Goal: Navigation & Orientation: Find specific page/section

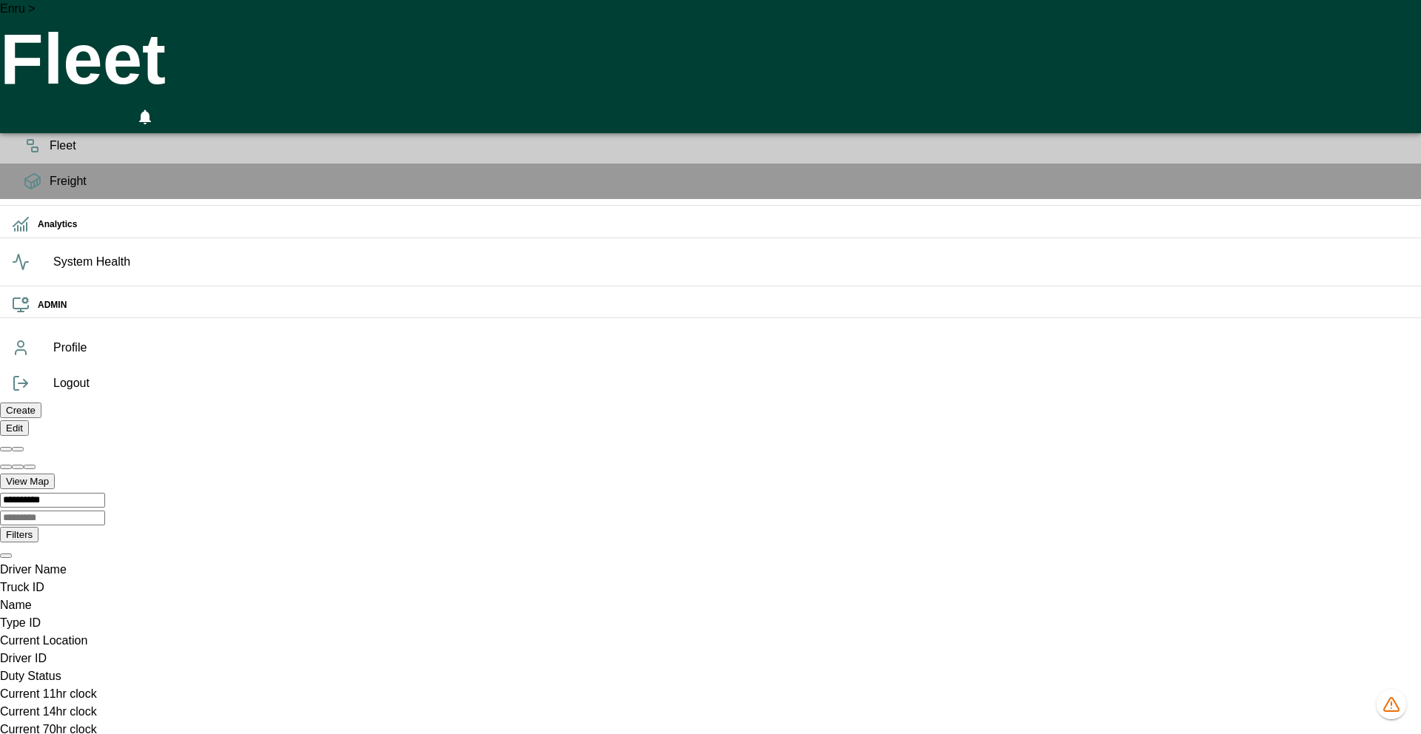
scroll to position [34, 0]
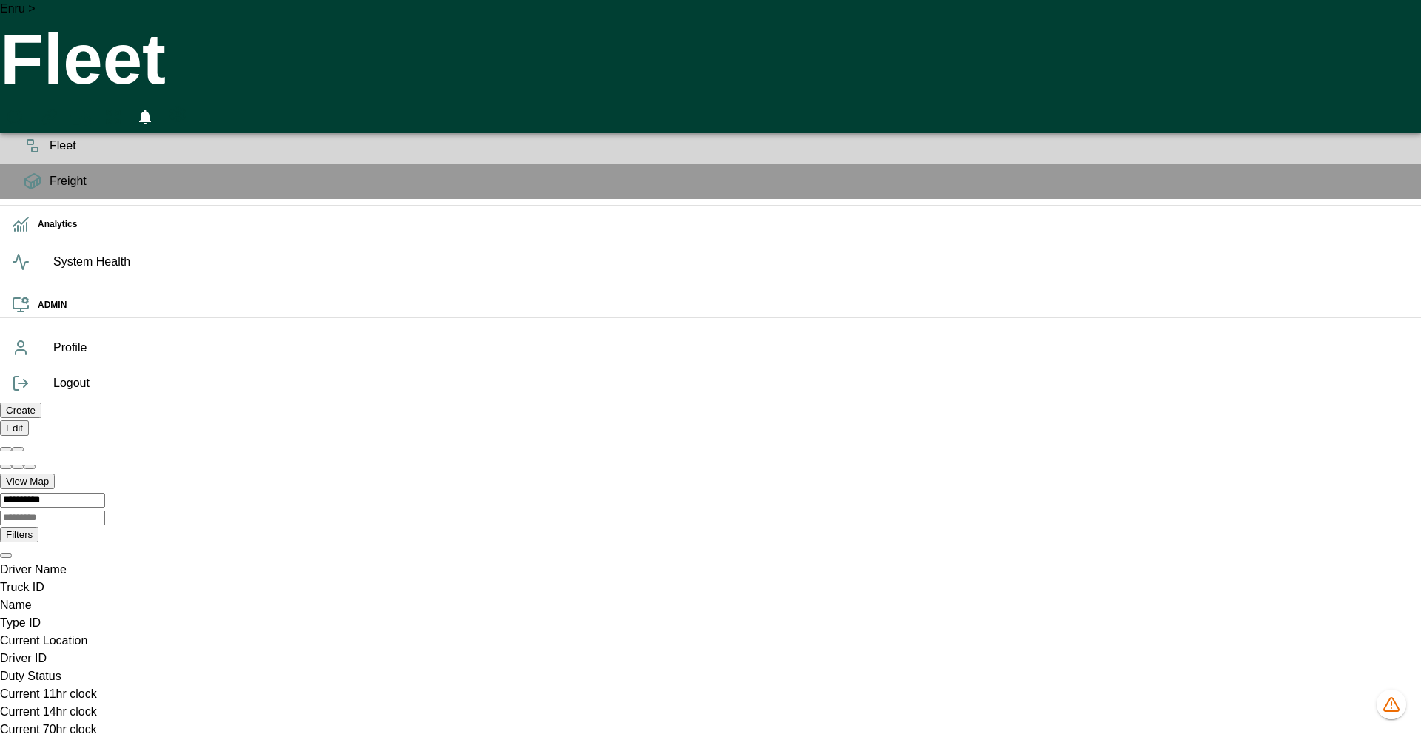
click at [91, 108] on icon "HomeTime Editor" at bounding box center [80, 117] width 21 height 19
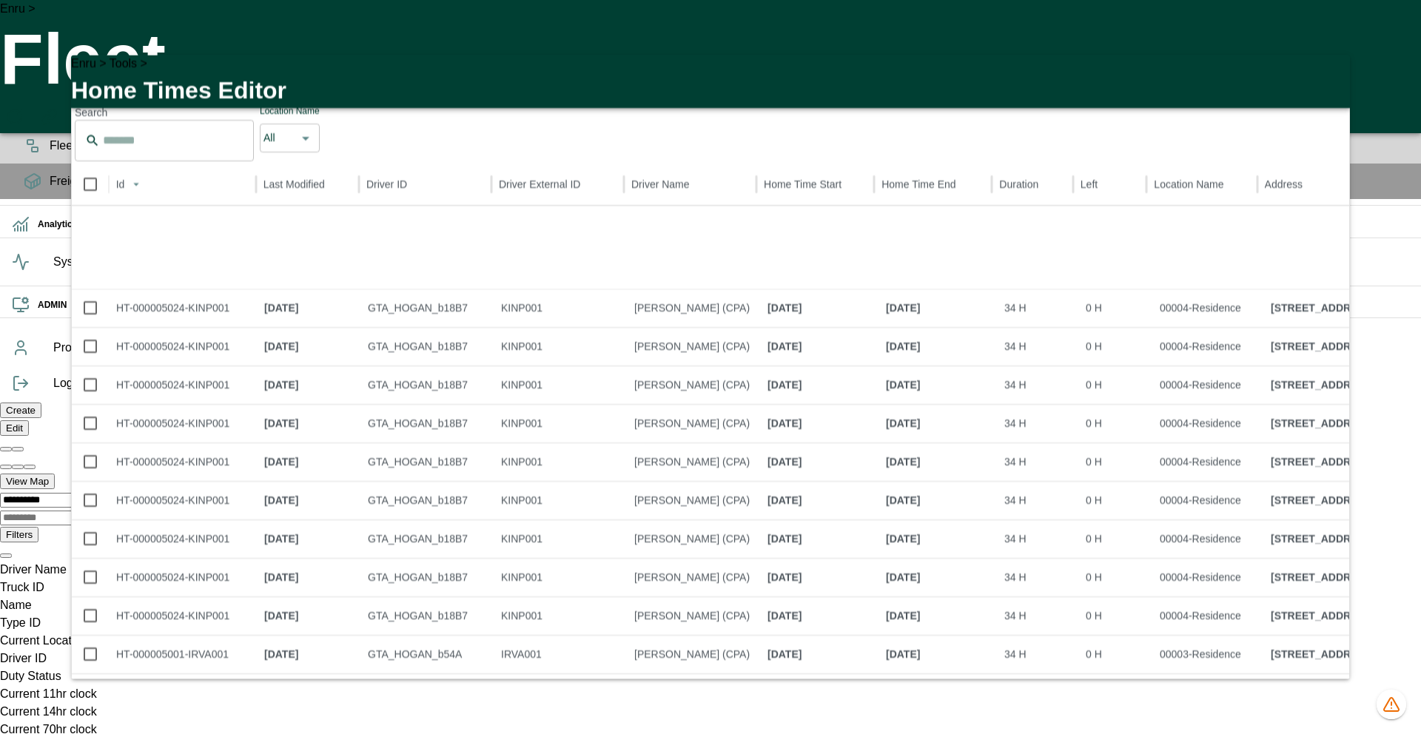
scroll to position [0, 0]
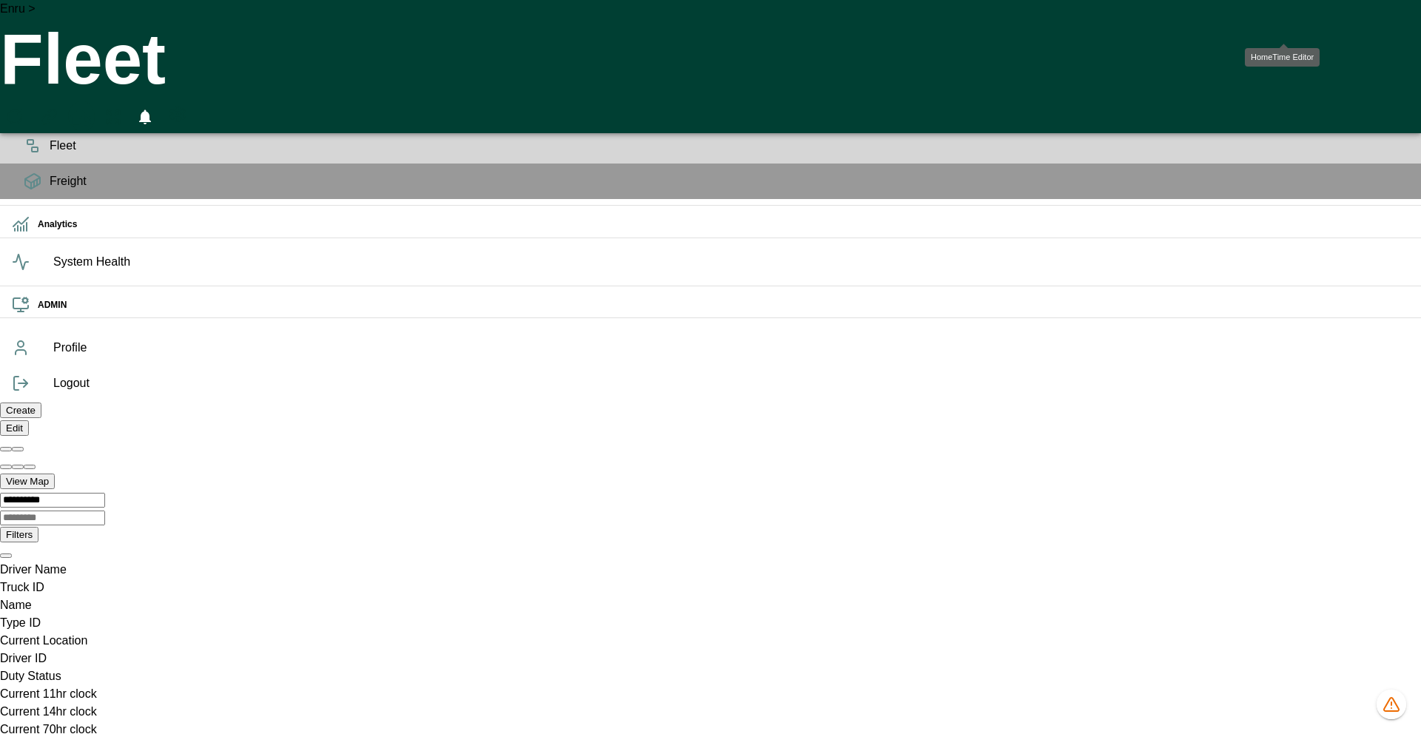
click at [91, 108] on icon "HomeTime Editor" at bounding box center [80, 117] width 21 height 19
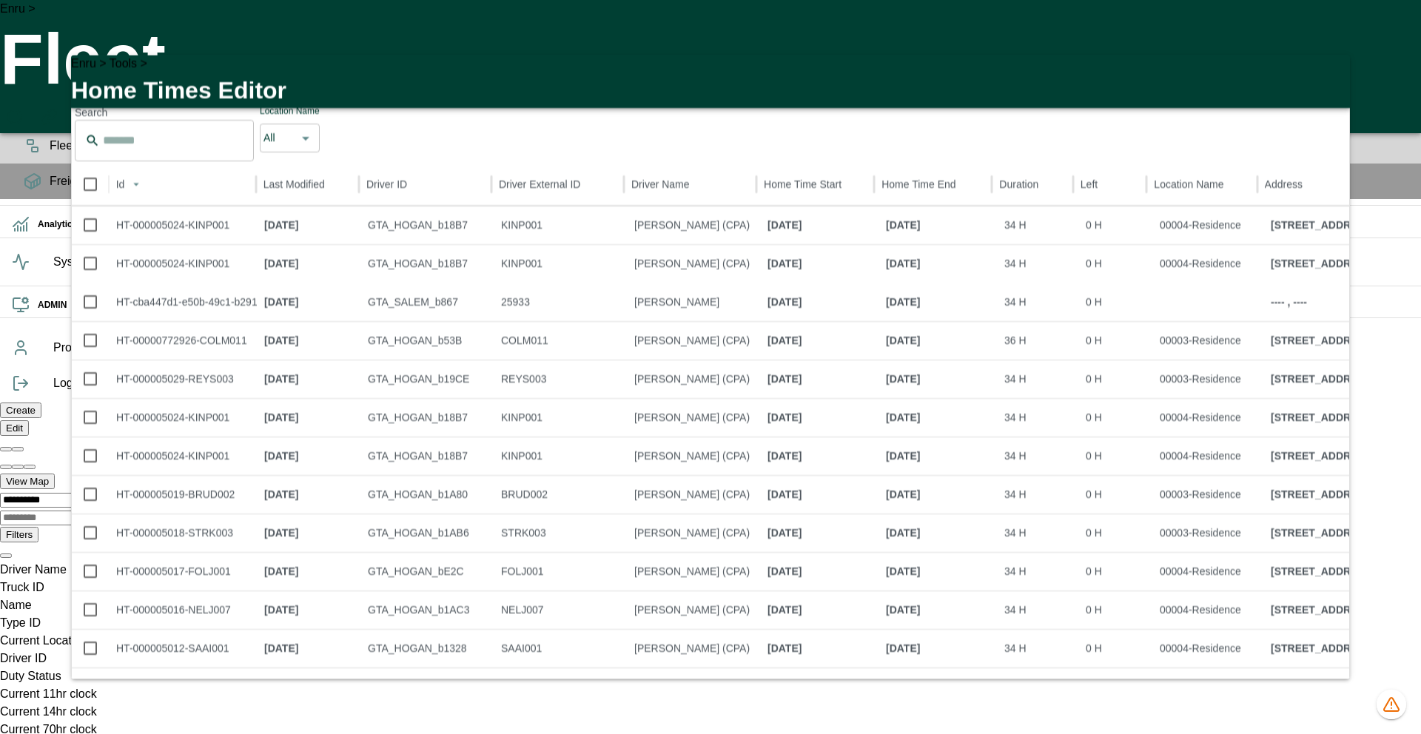
click at [1328, 78] on icon "button" at bounding box center [1329, 76] width 18 height 18
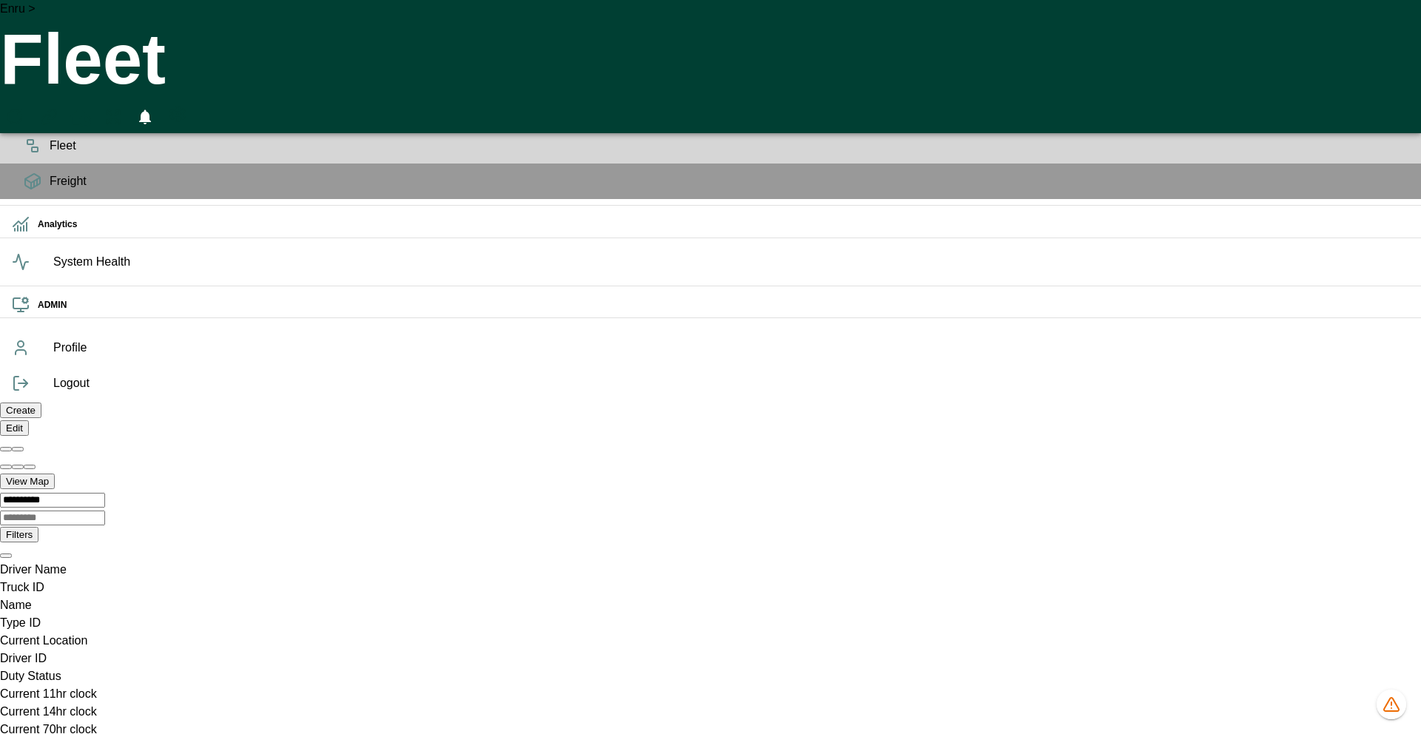
click at [827, 35] on div "Enru > Fleet 0" at bounding box center [710, 66] width 1421 height 133
click at [1275, 43] on div "Enru > Fleet 0" at bounding box center [710, 66] width 1421 height 133
click at [91, 108] on icon "HomeTime Editor" at bounding box center [80, 117] width 21 height 19
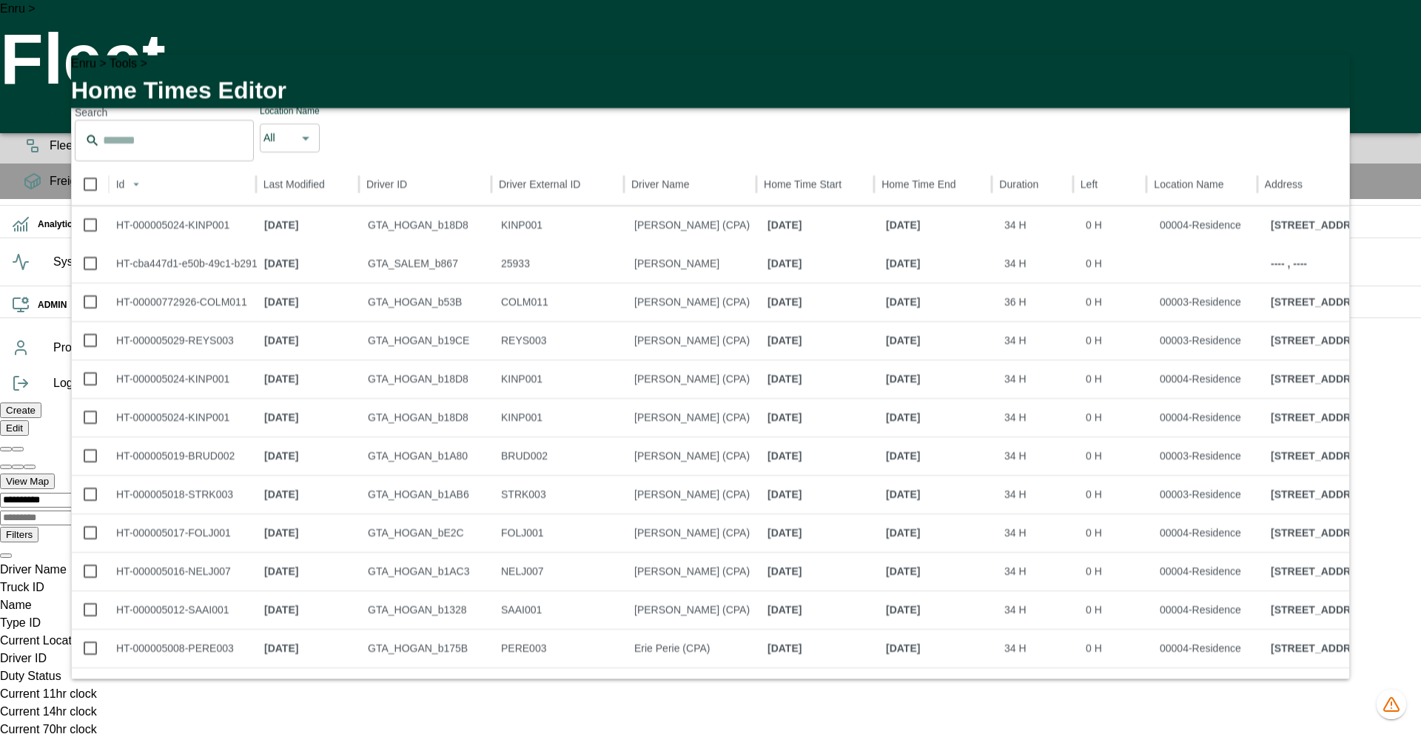
click at [1327, 72] on icon "button" at bounding box center [1329, 75] width 10 height 10
